Goal: Entertainment & Leisure: Consume media (video, audio)

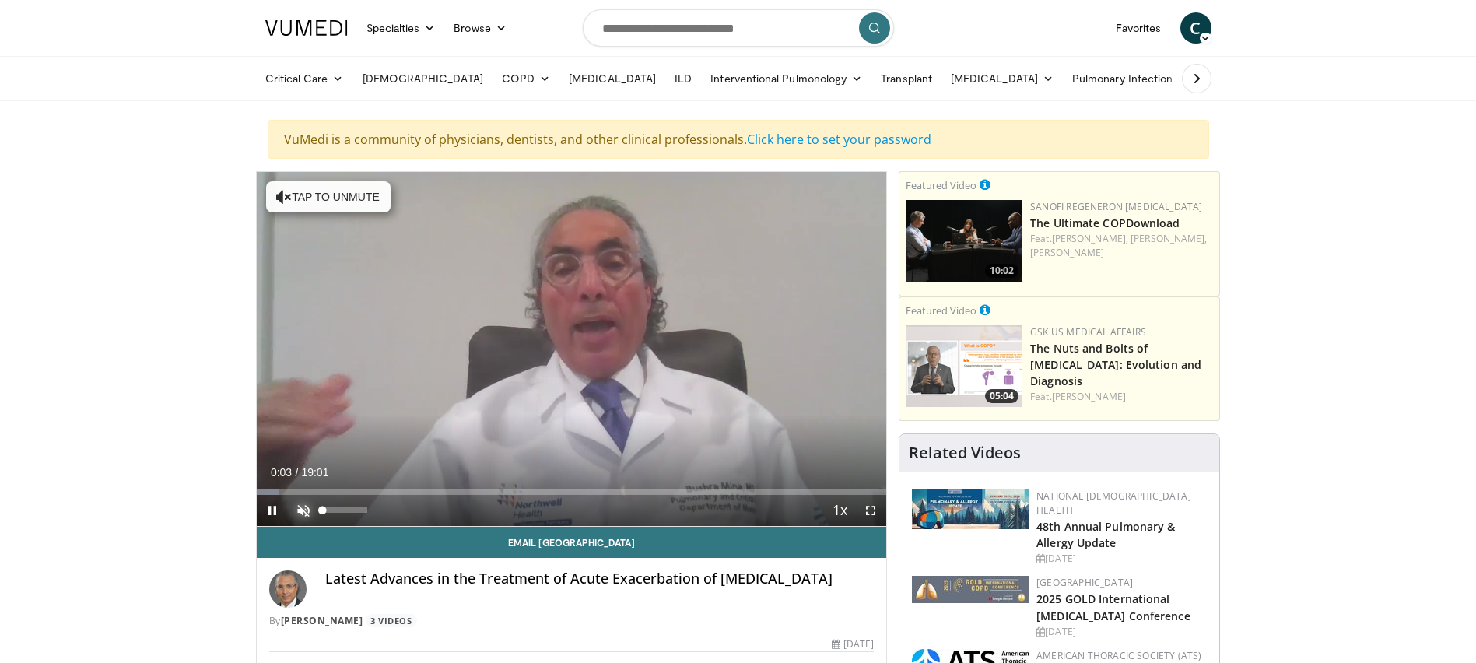
click at [298, 506] on span "Video Player" at bounding box center [303, 510] width 31 height 31
click at [867, 508] on span "Video Player" at bounding box center [870, 510] width 31 height 31
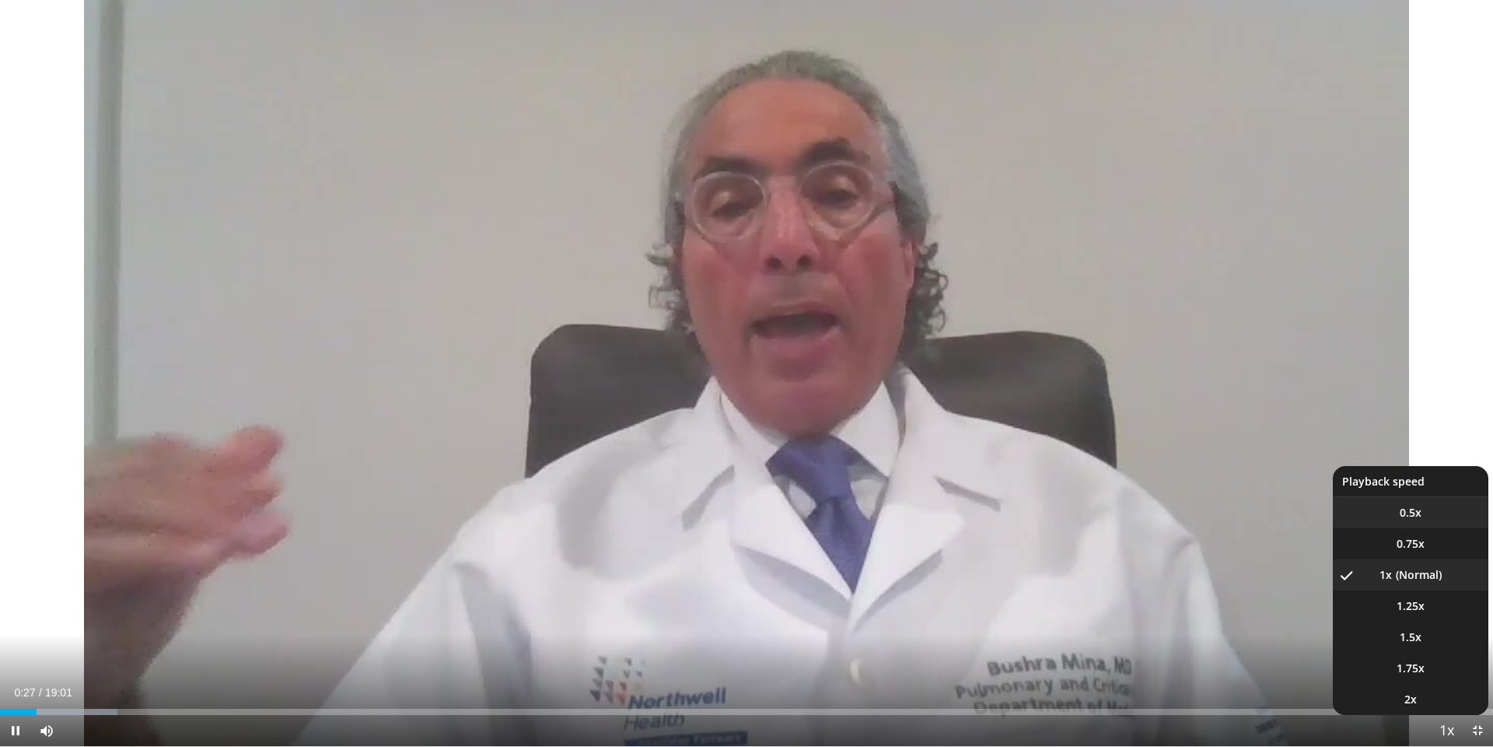
click at [1408, 512] on span "0.5x" at bounding box center [1411, 513] width 22 height 16
click at [1425, 570] on li "1x" at bounding box center [1411, 574] width 156 height 31
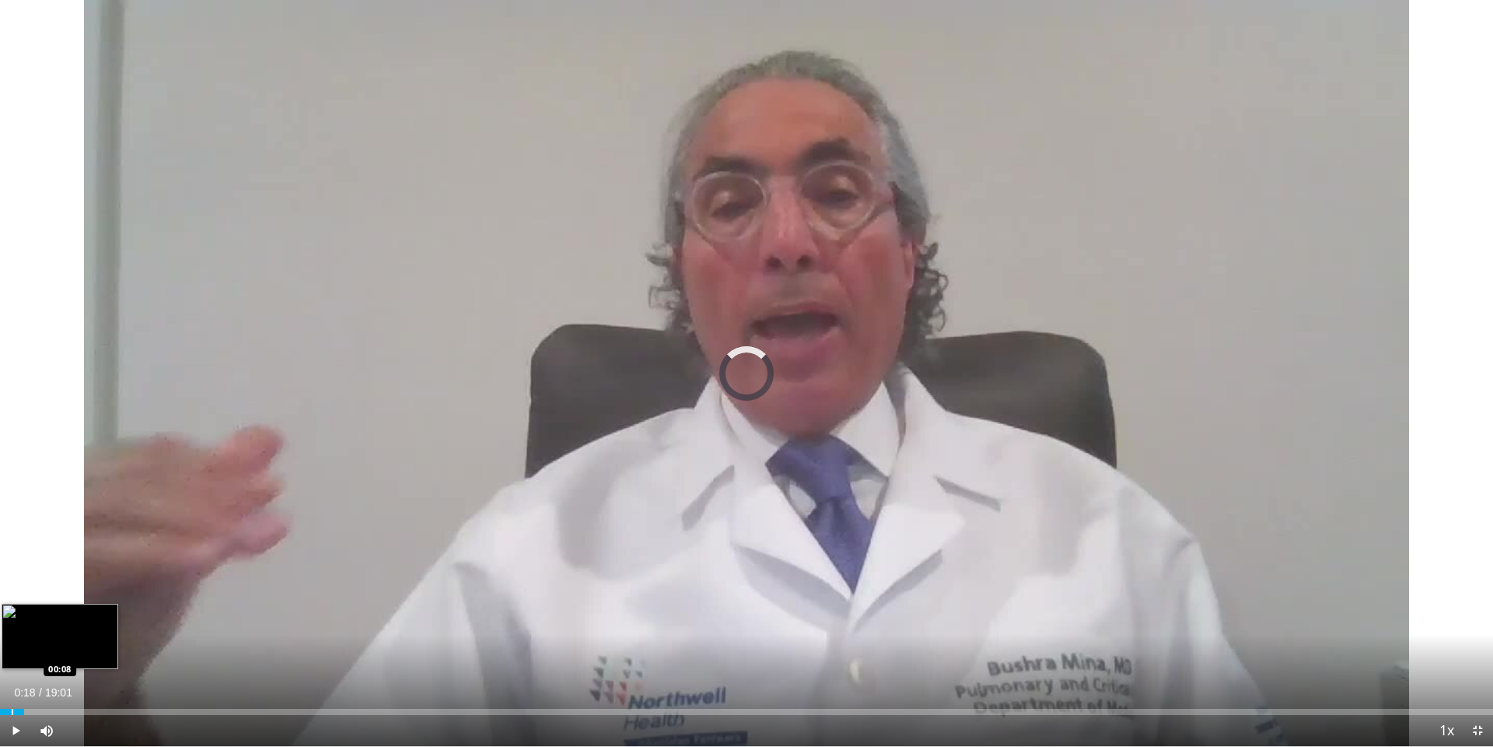
drag, startPoint x: 65, startPoint y: 713, endPoint x: 11, endPoint y: 711, distance: 54.5
click at [11, 662] on div "Loaded : 0.00% 00:10 00:08" at bounding box center [746, 712] width 1493 height 6
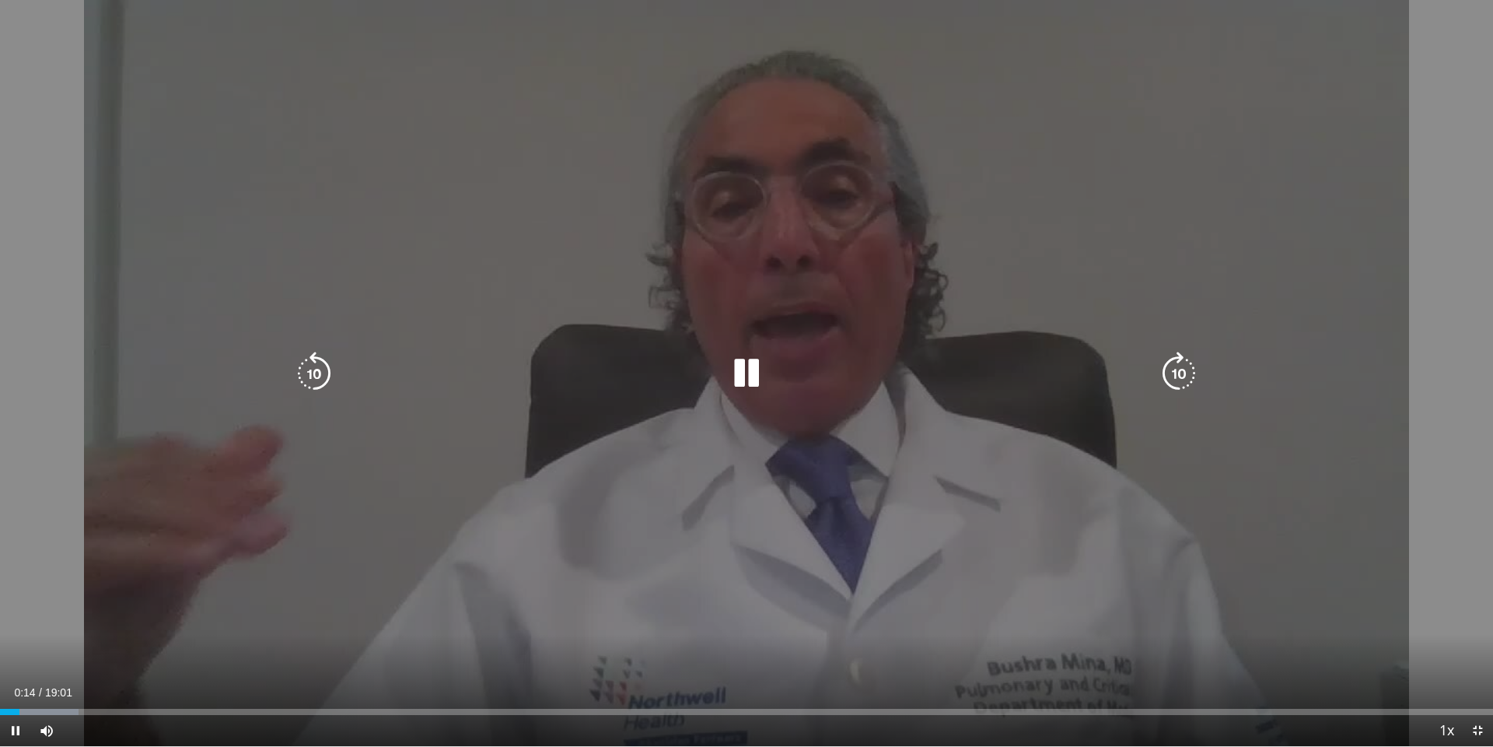
click at [1474, 601] on div "10 seconds Tap to unmute" at bounding box center [746, 373] width 1493 height 746
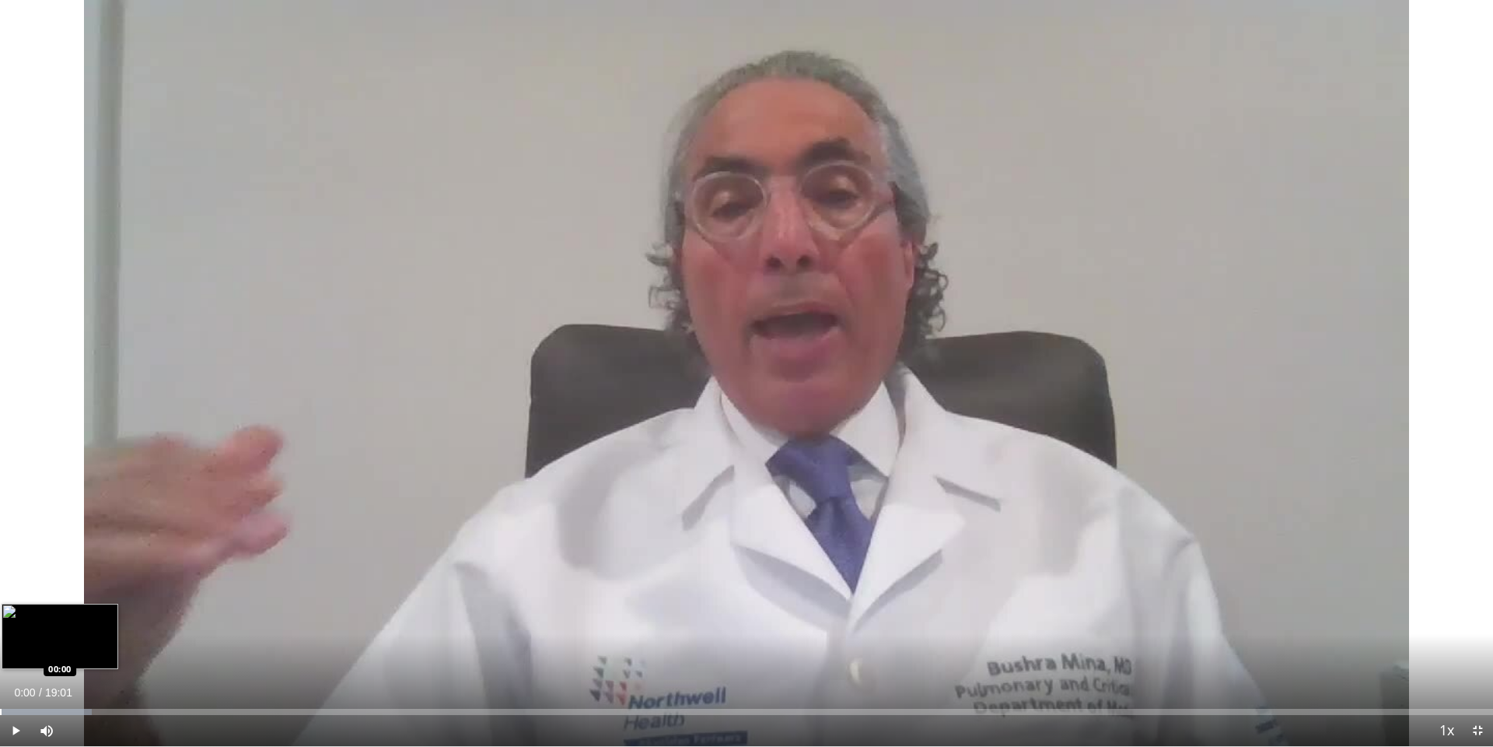
drag, startPoint x: 25, startPoint y: 709, endPoint x: 0, endPoint y: 705, distance: 25.2
click at [0, 662] on div "Loaded : 6.12% 00:00 00:00" at bounding box center [746, 707] width 1493 height 15
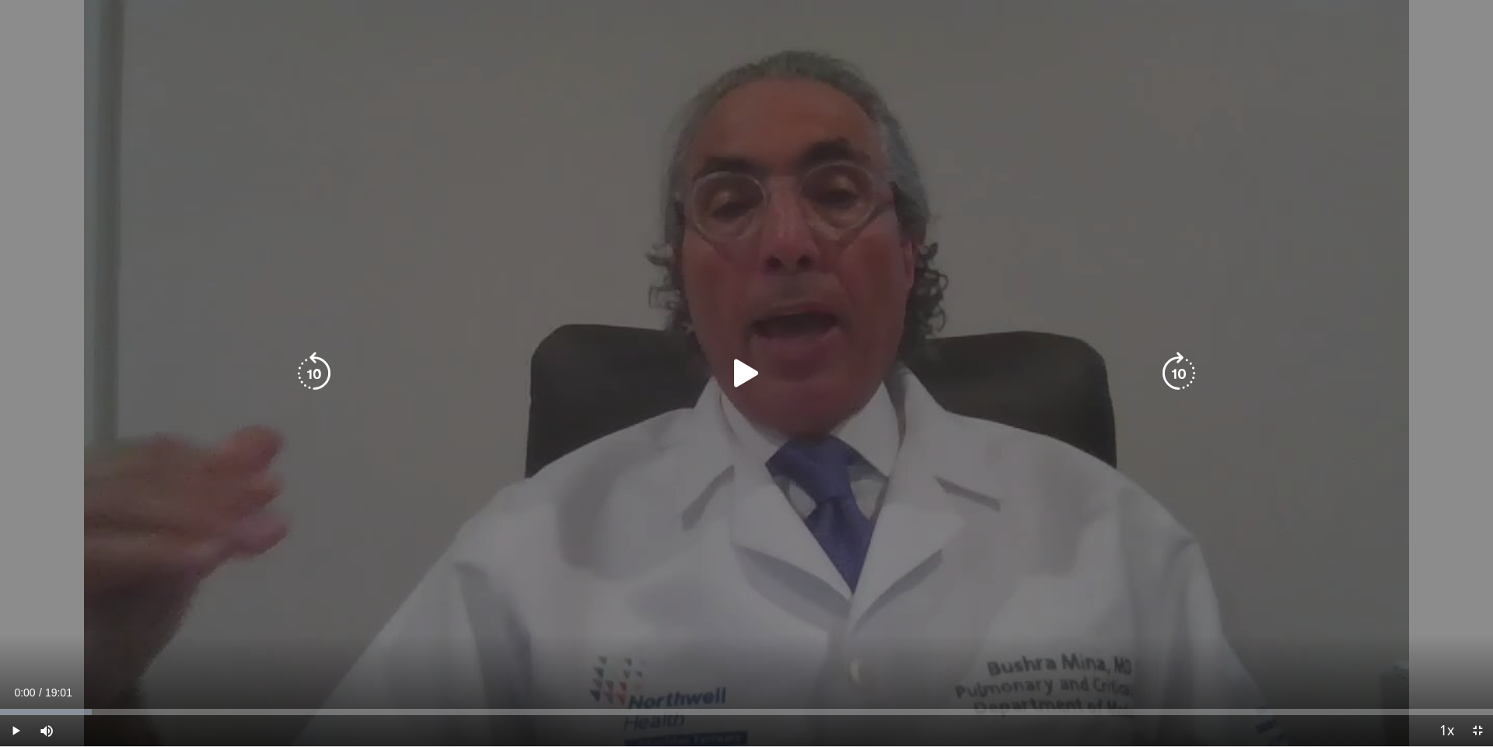
drag, startPoint x: 499, startPoint y: 72, endPoint x: 555, endPoint y: 22, distance: 74.9
click at [508, 62] on div "10 seconds Tap to unmute" at bounding box center [746, 373] width 1493 height 746
click at [1270, 43] on div "10 seconds Tap to unmute" at bounding box center [746, 373] width 1493 height 746
